Goal: Information Seeking & Learning: Learn about a topic

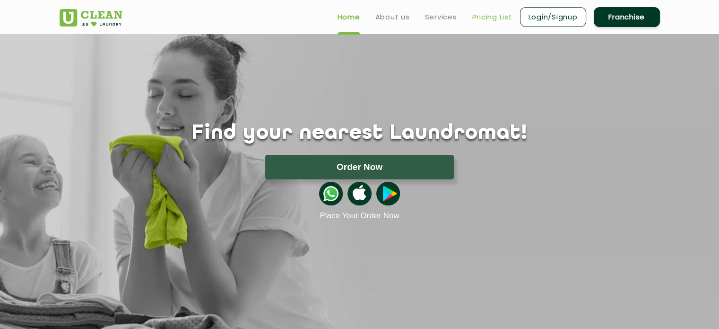
click at [486, 14] on link "Pricing List" at bounding box center [492, 16] width 40 height 11
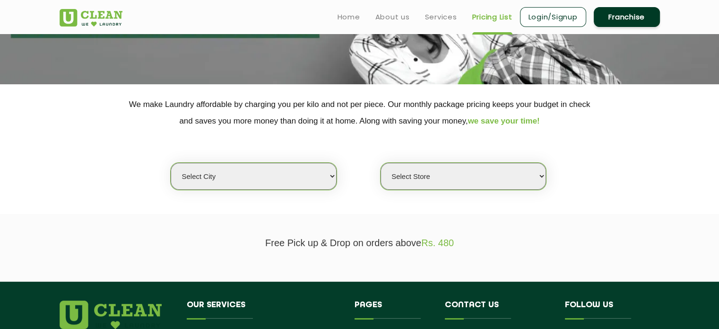
scroll to position [138, 0]
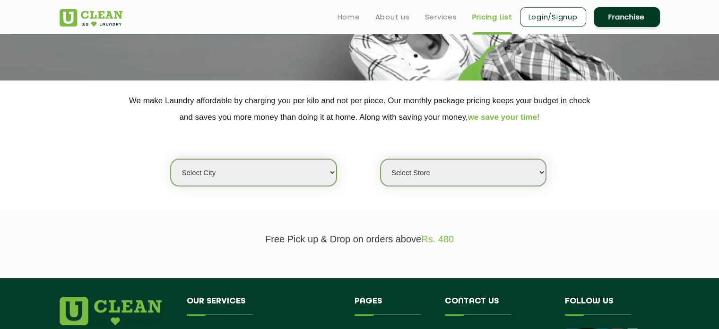
click at [248, 180] on select "Select city [GEOGRAPHIC_DATA] [GEOGRAPHIC_DATA] [GEOGRAPHIC_DATA] [GEOGRAPHIC_D…" at bounding box center [253, 172] width 165 height 27
select select "6"
click at [171, 159] on select "Select city [GEOGRAPHIC_DATA] [GEOGRAPHIC_DATA] [GEOGRAPHIC_DATA] [GEOGRAPHIC_D…" at bounding box center [253, 172] width 165 height 27
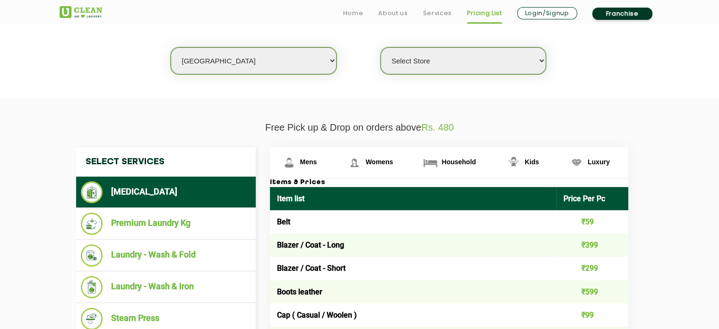
scroll to position [265, 0]
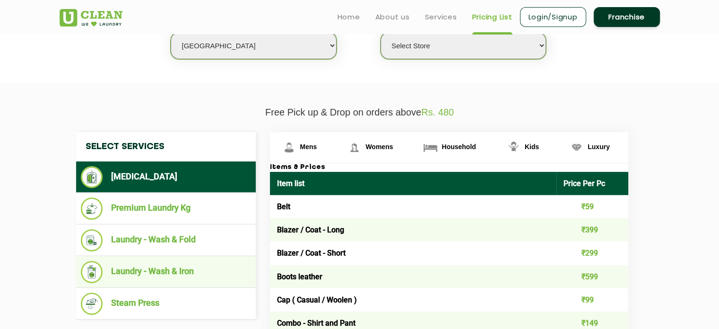
click at [188, 268] on li "Laundry - Wash & Iron" at bounding box center [166, 272] width 170 height 22
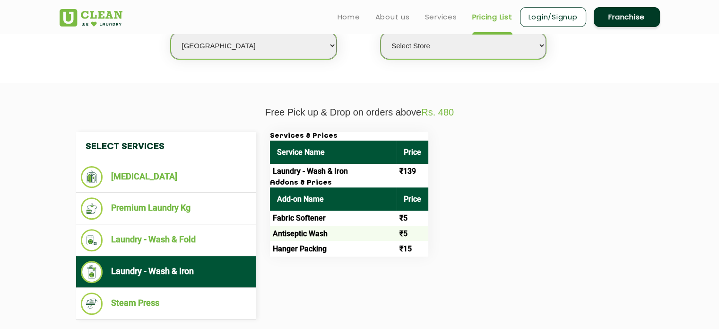
click at [400, 170] on td "₹139" at bounding box center [413, 171] width 32 height 15
click at [408, 200] on th "Price" at bounding box center [413, 198] width 32 height 23
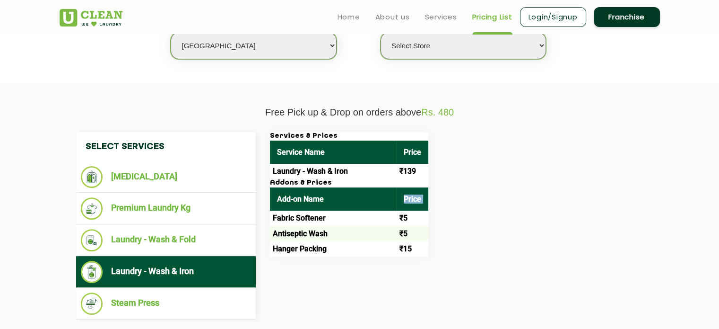
click at [408, 200] on th "Price" at bounding box center [413, 198] width 32 height 23
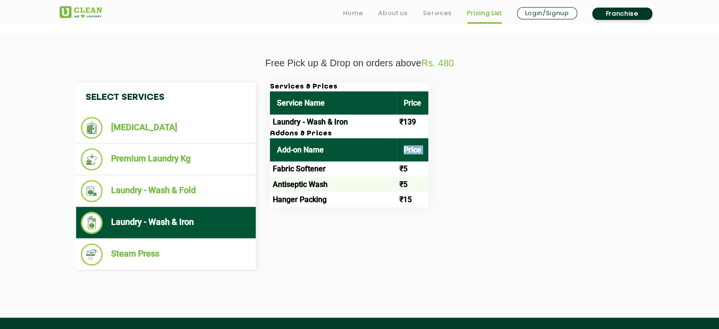
scroll to position [316, 0]
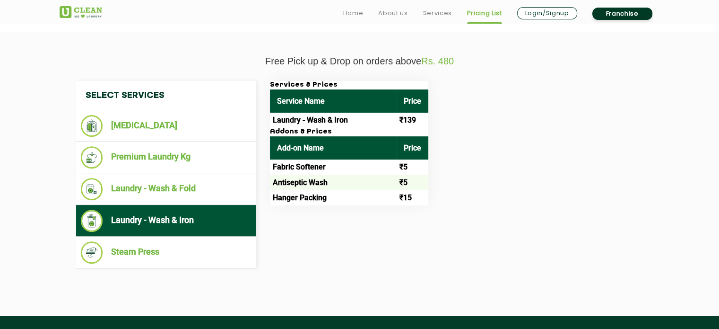
click at [336, 116] on td "Laundry - Wash & Iron" at bounding box center [333, 120] width 127 height 15
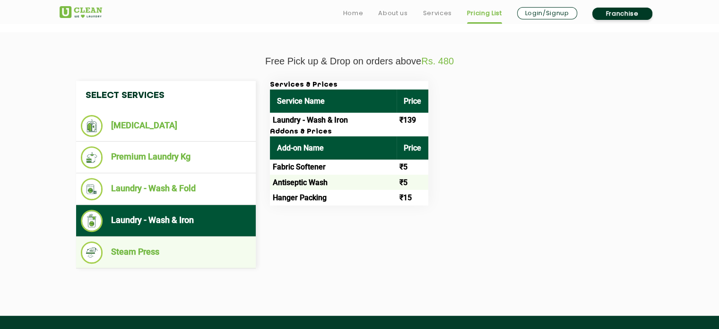
click at [134, 256] on li "Steam Press" at bounding box center [166, 252] width 170 height 22
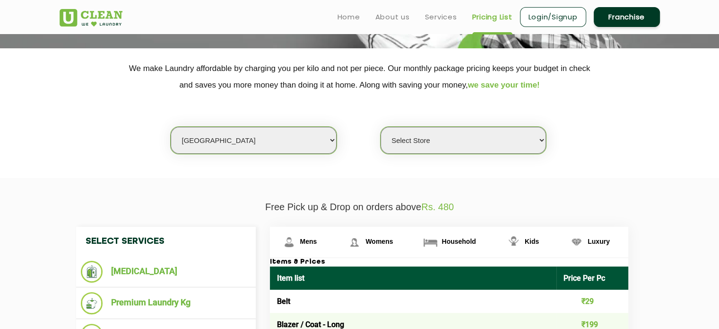
scroll to position [0, 0]
